Goal: Task Accomplishment & Management: Manage account settings

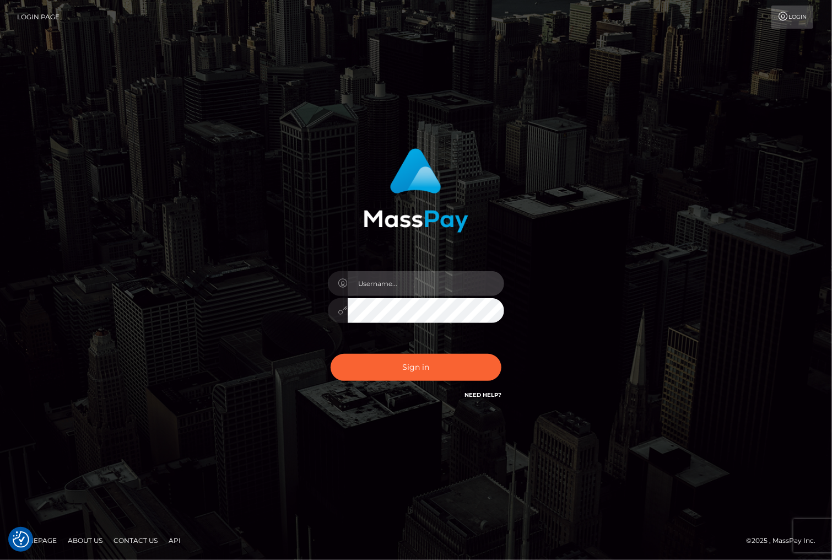
click at [415, 278] on input "text" at bounding box center [426, 283] width 157 height 25
type input "christianc.xcite"
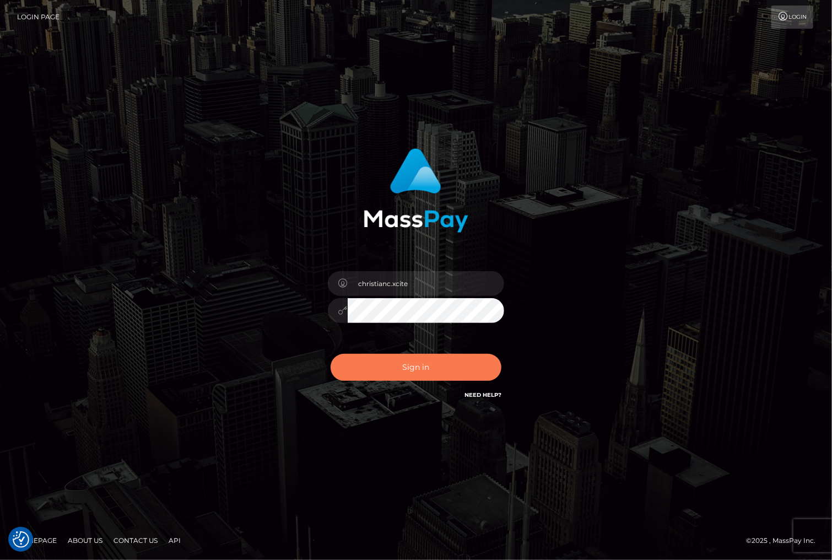
click at [412, 374] on button "Sign in" at bounding box center [416, 367] width 171 height 27
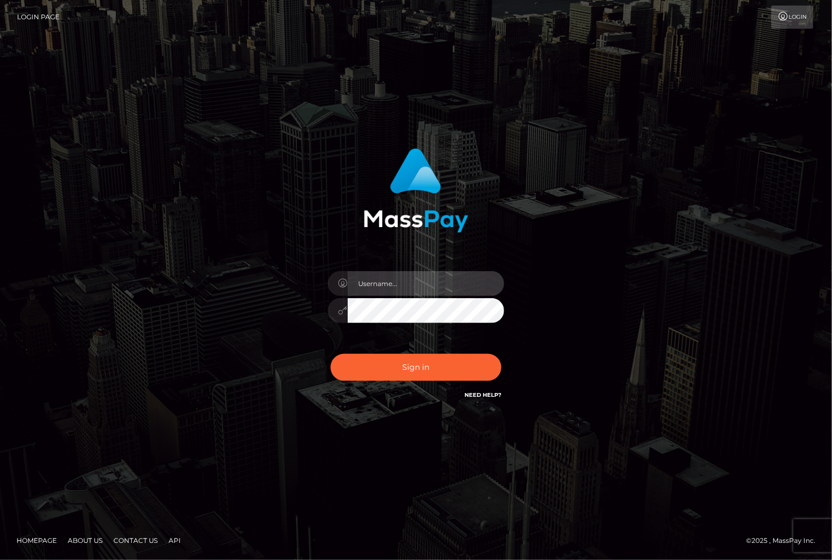
drag, startPoint x: 433, startPoint y: 278, endPoint x: 403, endPoint y: 295, distance: 34.6
click at [432, 278] on input "text" at bounding box center [426, 283] width 157 height 25
type input "christianc.xcite"
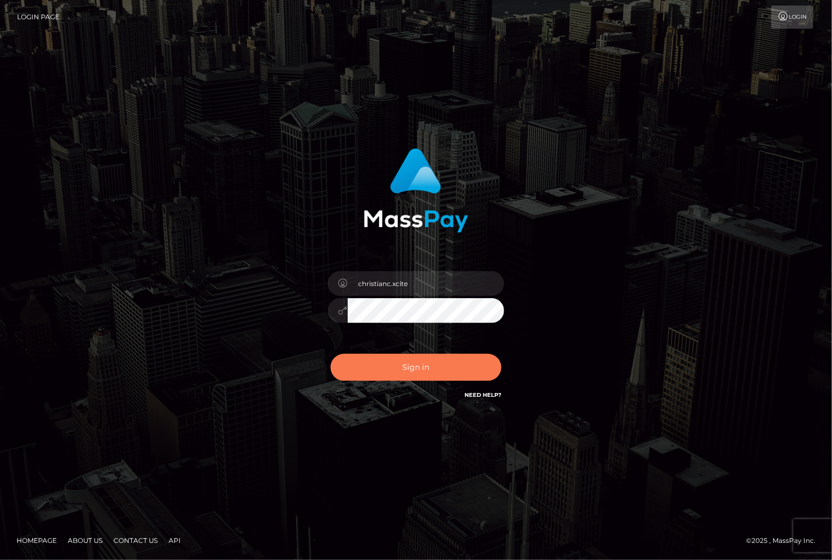
click at [404, 368] on button "Sign in" at bounding box center [416, 367] width 171 height 27
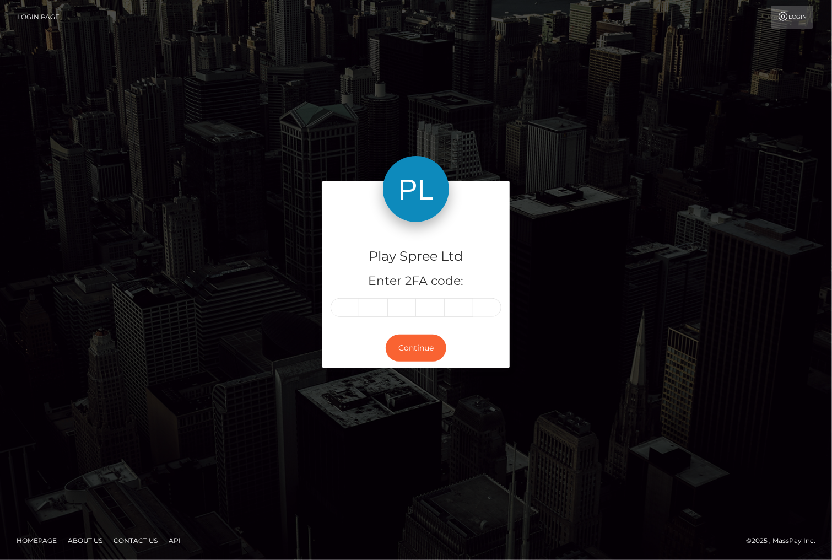
click at [351, 306] on input "text" at bounding box center [345, 307] width 29 height 19
type input "7"
type input "5"
type input "4"
type input "2"
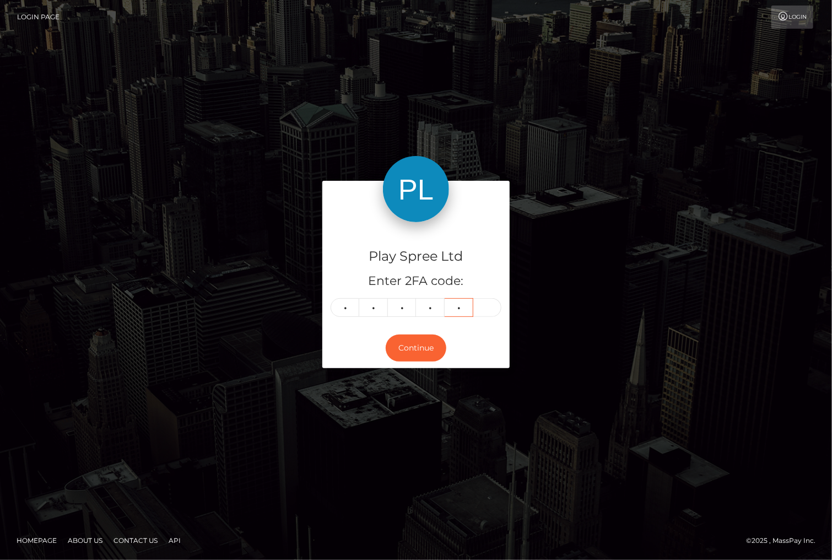
type input "7"
type input "8"
click at [422, 351] on button "Continue" at bounding box center [416, 348] width 61 height 27
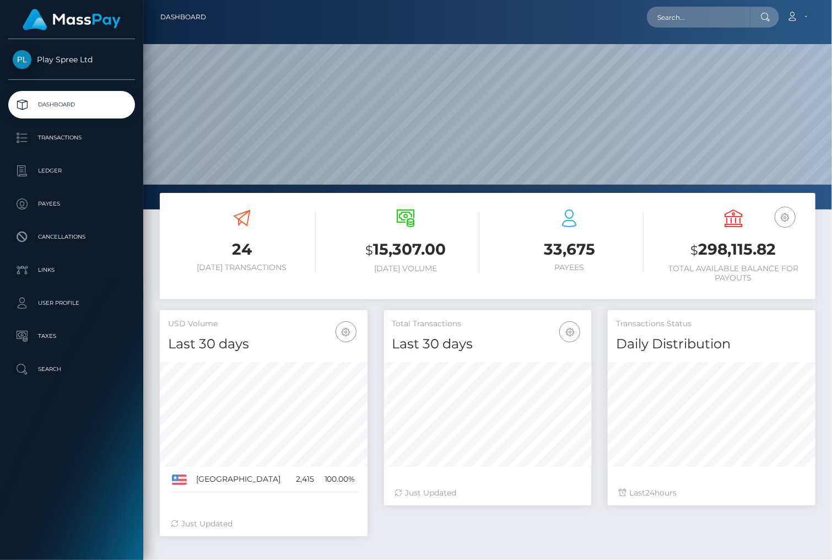
scroll to position [195, 207]
click at [719, 247] on h3 "$ 298,115.82" at bounding box center [734, 250] width 148 height 23
copy h3 "298,115.82"
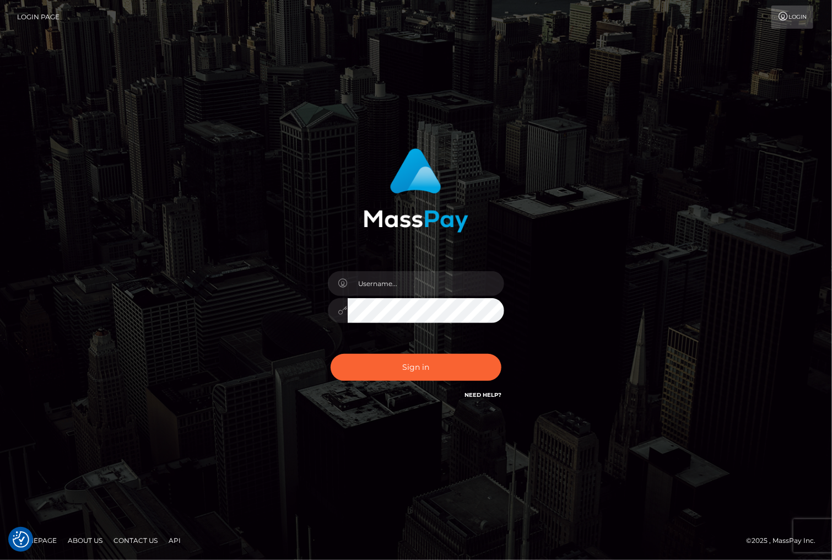
drag, startPoint x: 766, startPoint y: 462, endPoint x: 749, endPoint y: 491, distance: 33.1
click at [765, 465] on div "Sign in" at bounding box center [416, 280] width 832 height 446
